Goal: Obtain resource: Obtain resource

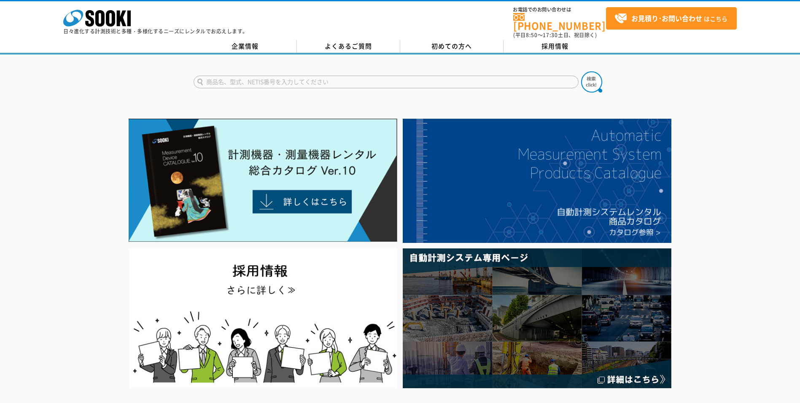
click at [279, 79] on input "text" at bounding box center [386, 82] width 385 height 13
type input "照度"
click at [601, 76] on img at bounding box center [591, 81] width 21 height 21
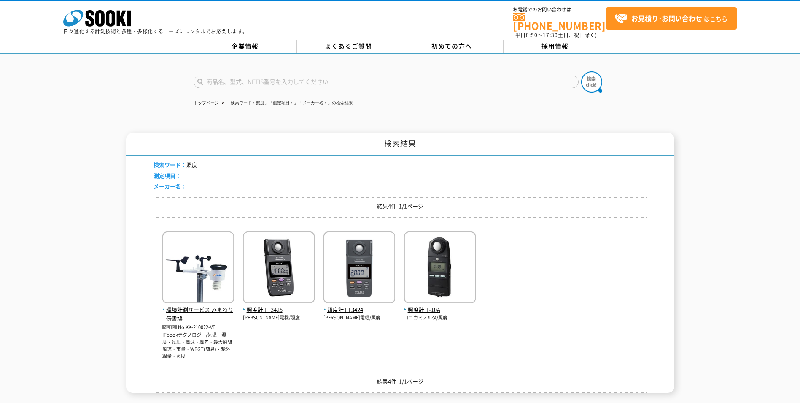
scroll to position [42, 0]
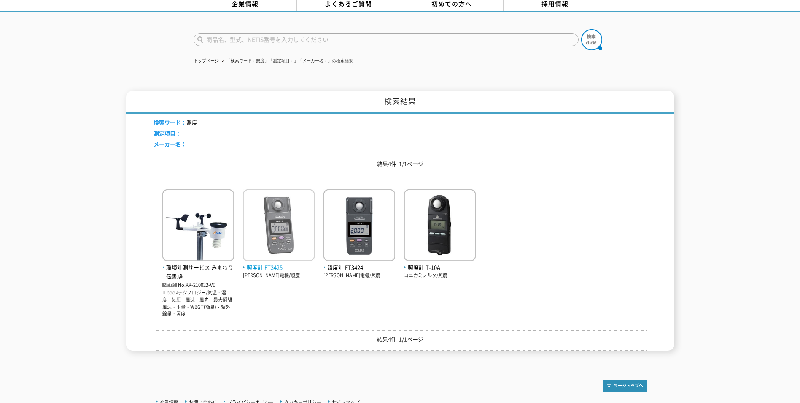
click at [275, 237] on img at bounding box center [279, 226] width 72 height 74
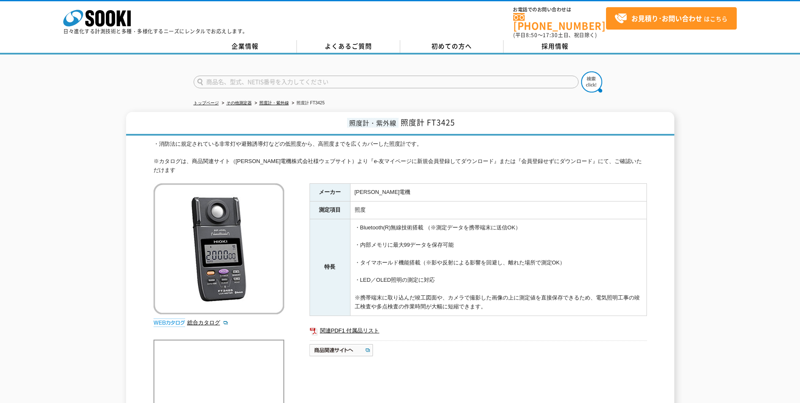
scroll to position [42, 0]
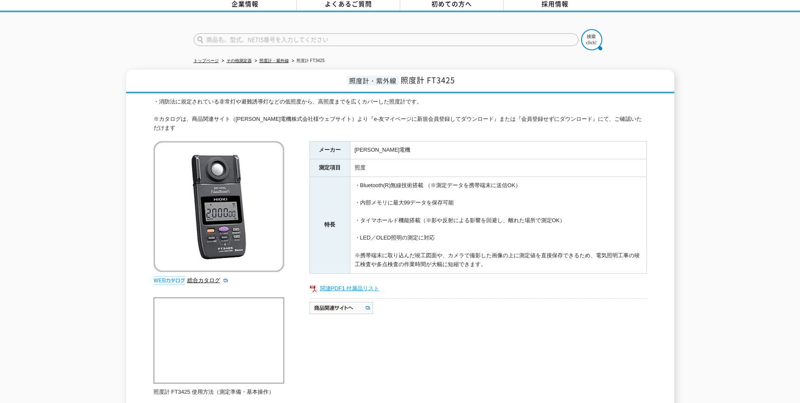
click at [347, 283] on link "関連PDF1 付属品リスト" at bounding box center [479, 288] width 338 height 11
